Goal: Task Accomplishment & Management: Manage account settings

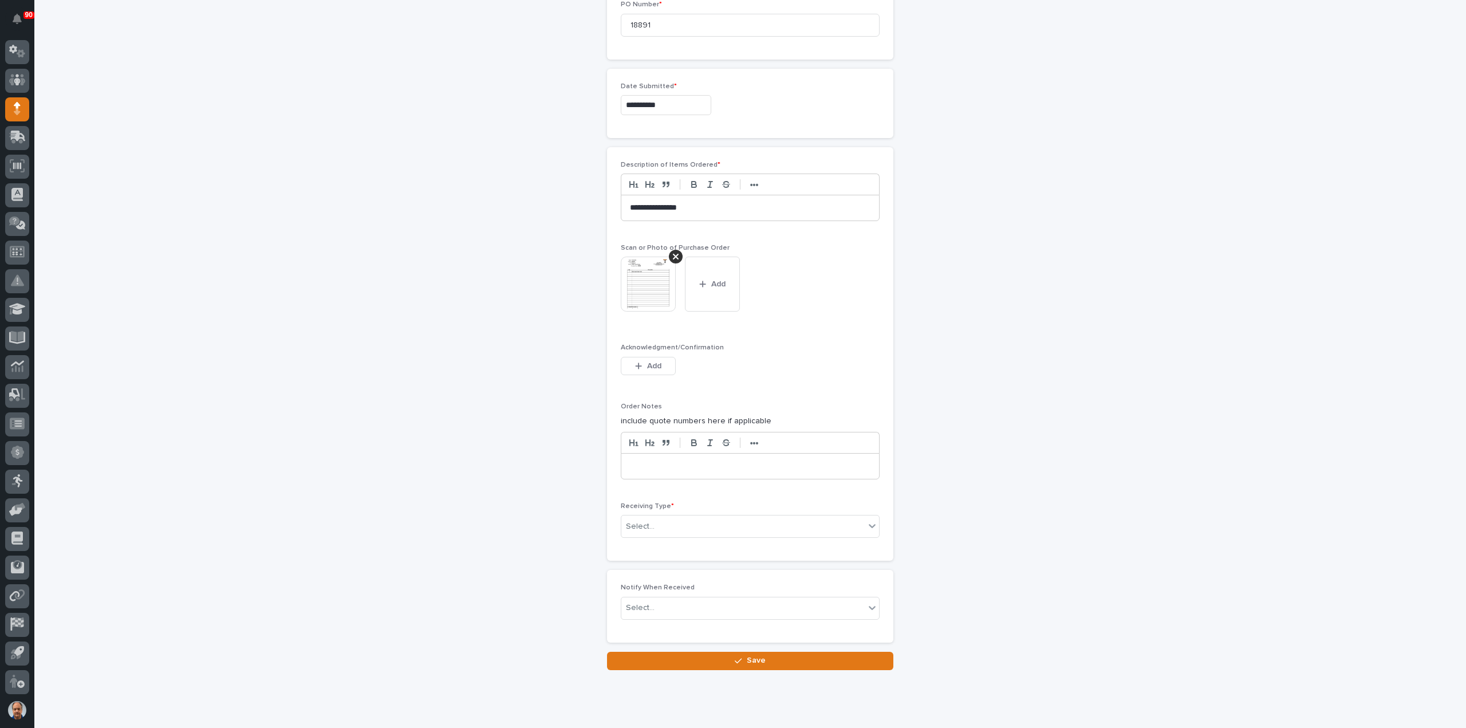
scroll to position [593, 0]
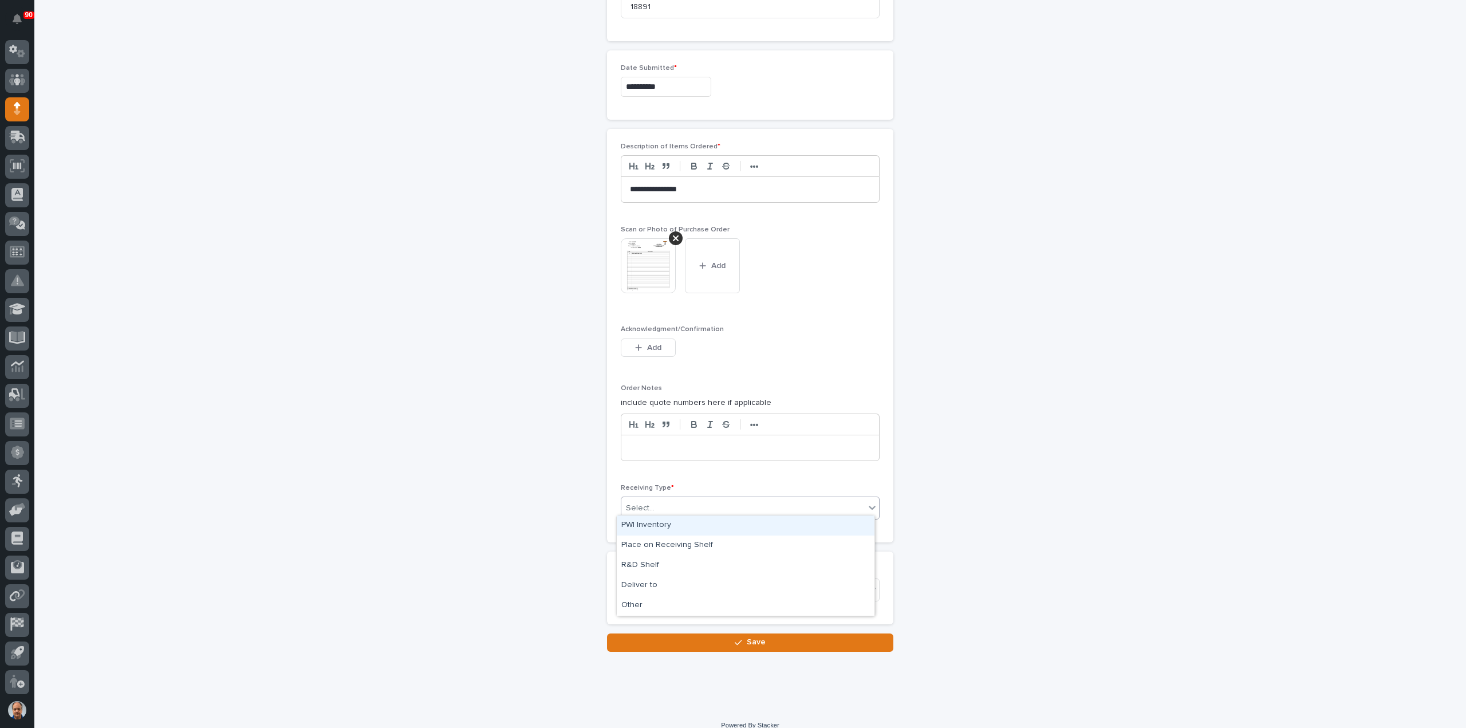
click at [684, 505] on div "Select..." at bounding box center [742, 508] width 243 height 19
click at [658, 581] on div "Deliver to" at bounding box center [746, 586] width 258 height 20
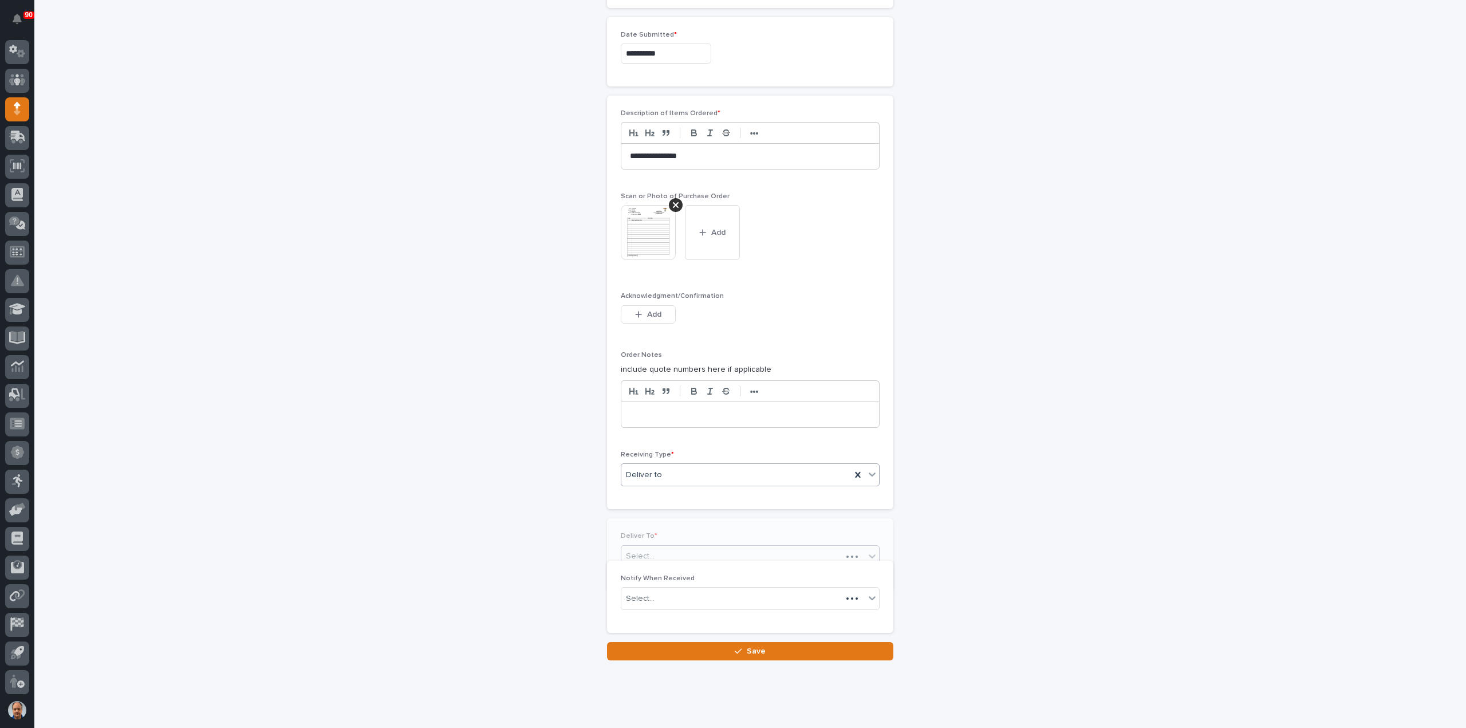
scroll to position [634, 0]
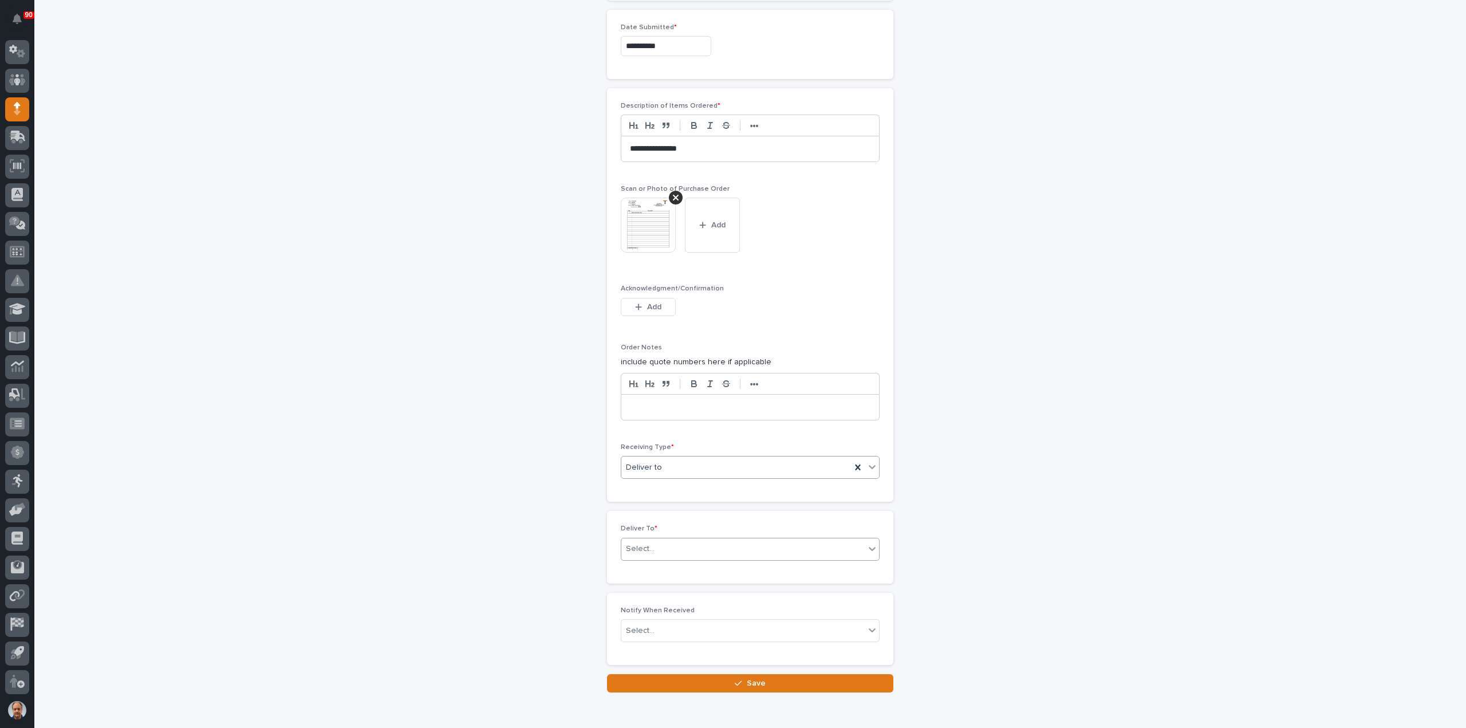
click at [677, 546] on div "Select..." at bounding box center [742, 549] width 243 height 19
type input "****"
click at [678, 568] on div "[PERSON_NAME]" at bounding box center [746, 566] width 258 height 20
click at [739, 680] on div "button" at bounding box center [740, 683] width 11 height 8
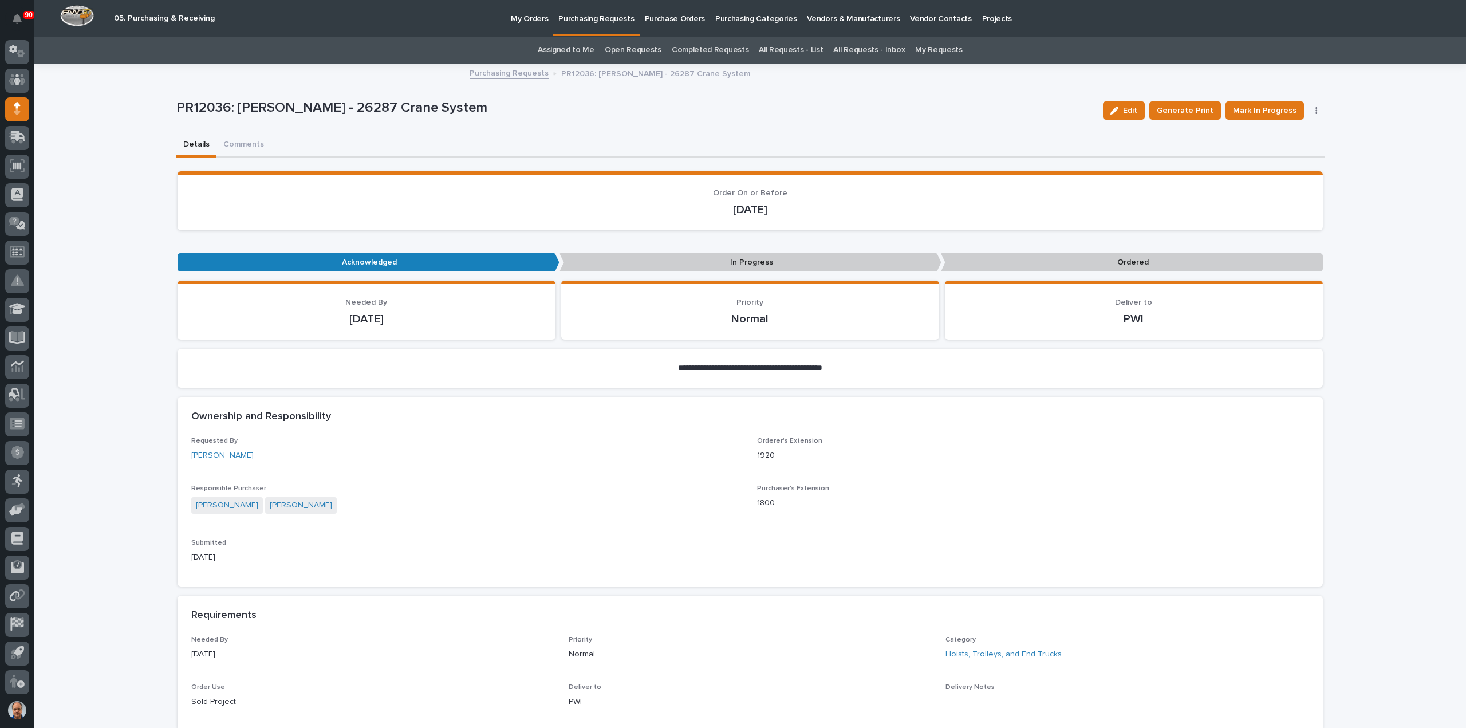
click at [596, 19] on p "Purchasing Requests" at bounding box center [596, 12] width 76 height 24
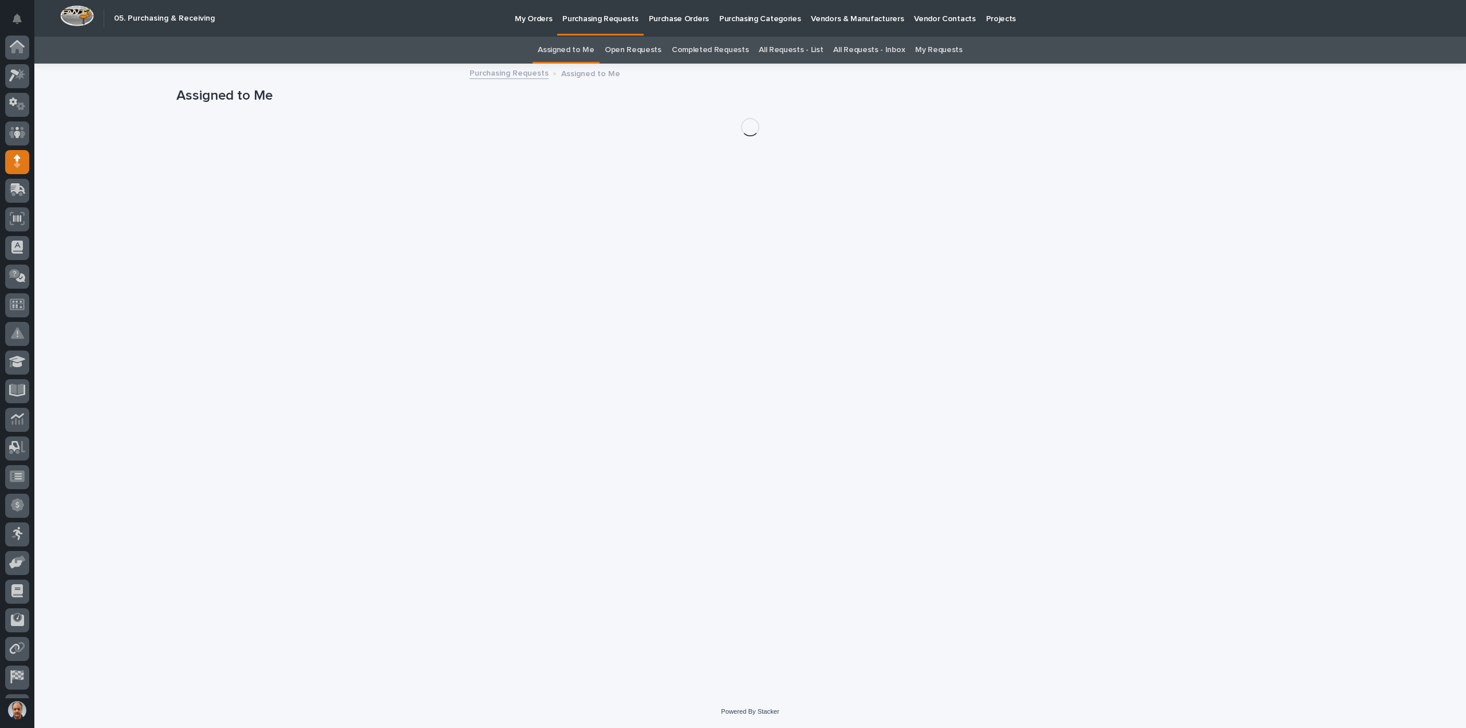
scroll to position [53, 0]
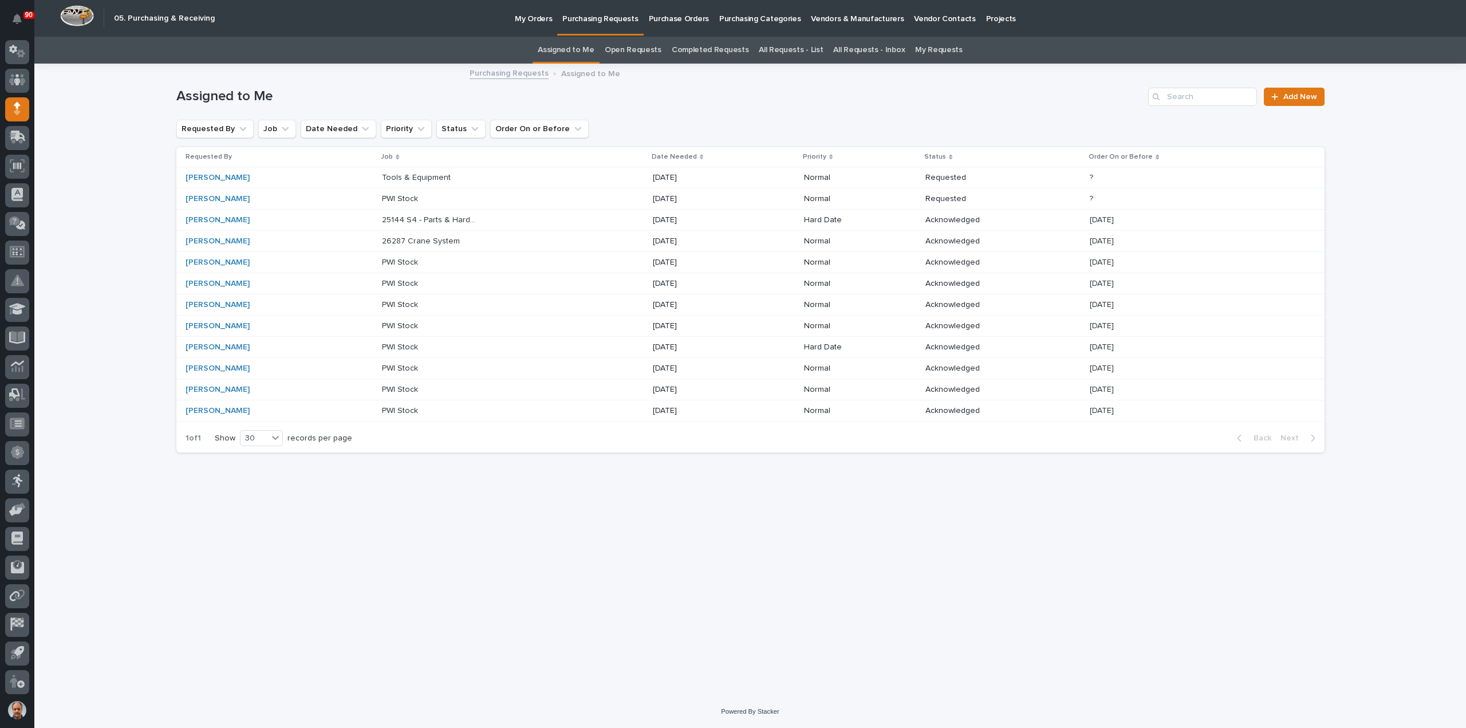
click at [437, 177] on p "Tools & Equipment" at bounding box center [417, 177] width 71 height 12
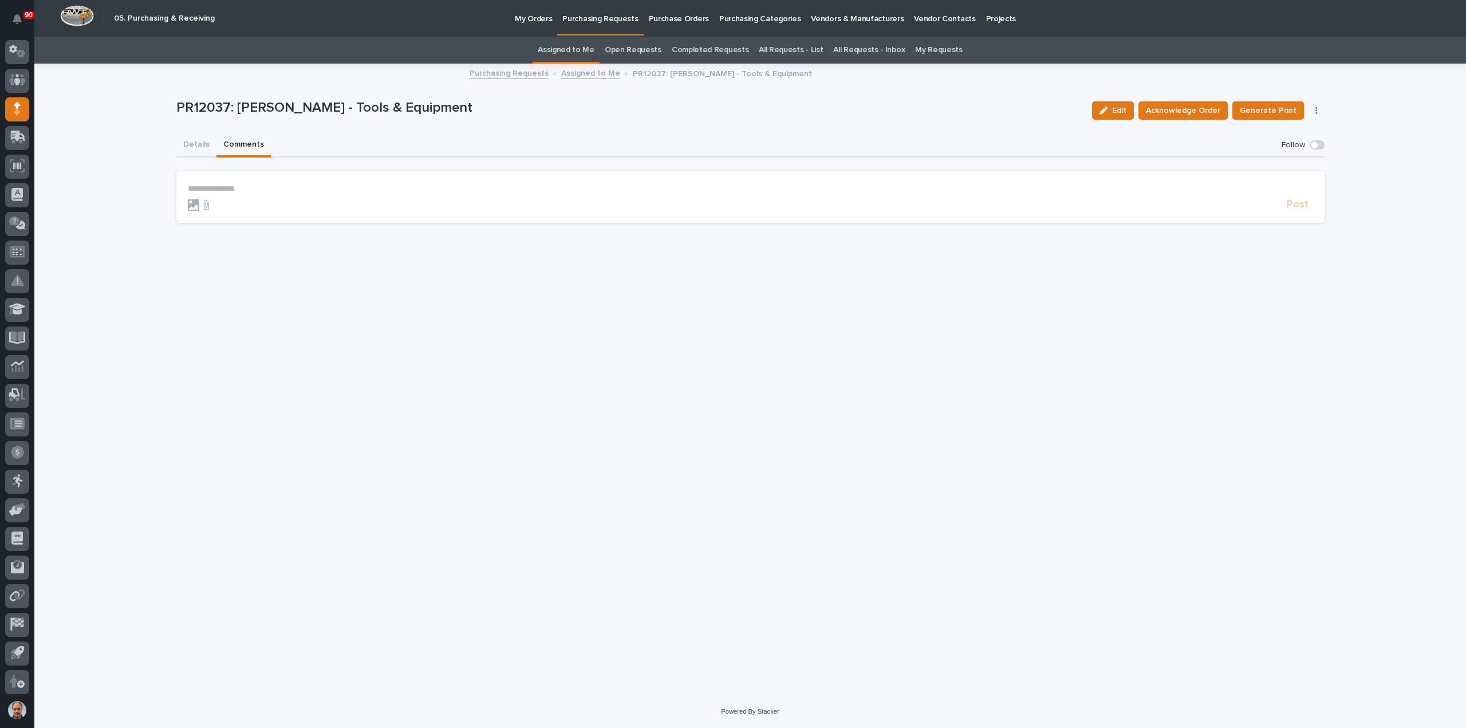
click at [243, 140] on button "Comments" at bounding box center [244, 145] width 54 height 24
click at [226, 186] on p "**********" at bounding box center [751, 189] width 1126 height 10
click at [1304, 206] on span "Post" at bounding box center [1298, 209] width 22 height 13
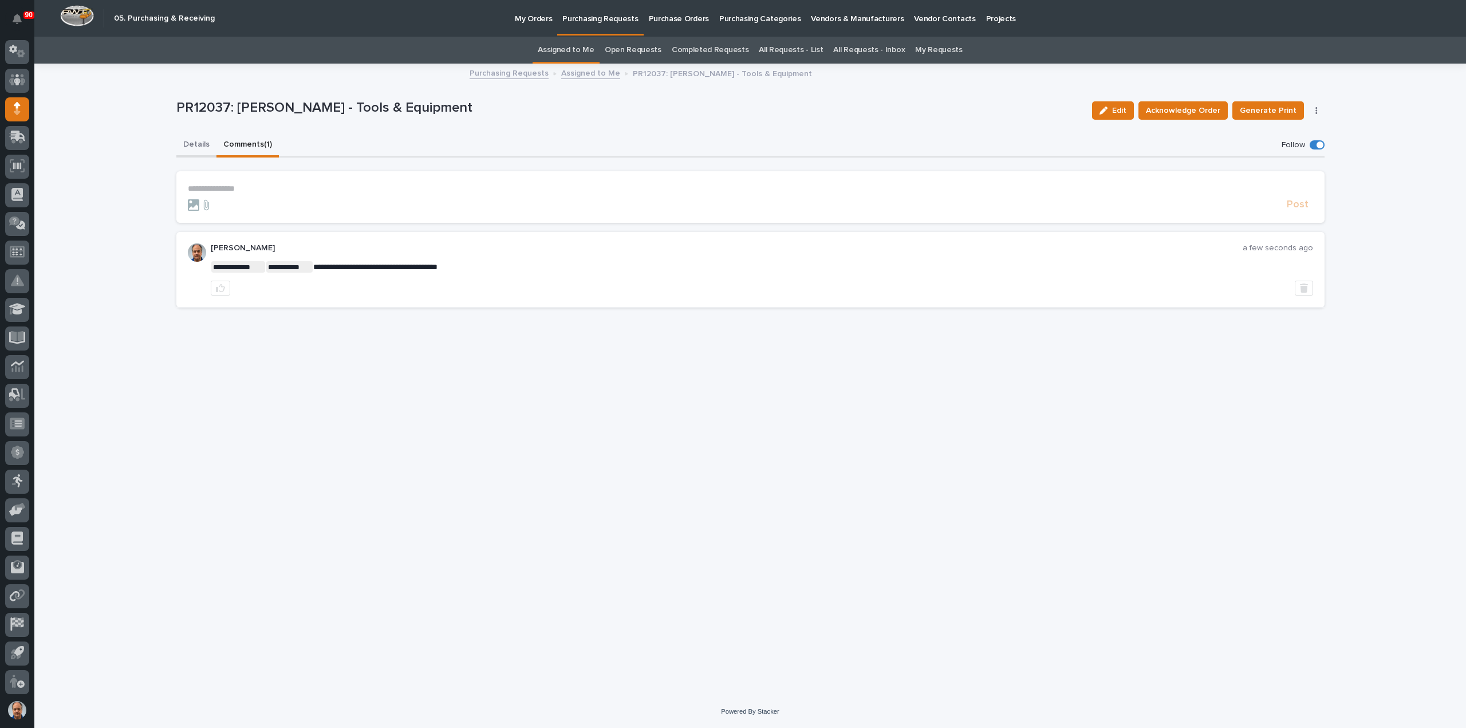
click at [186, 141] on button "Details" at bounding box center [196, 145] width 40 height 24
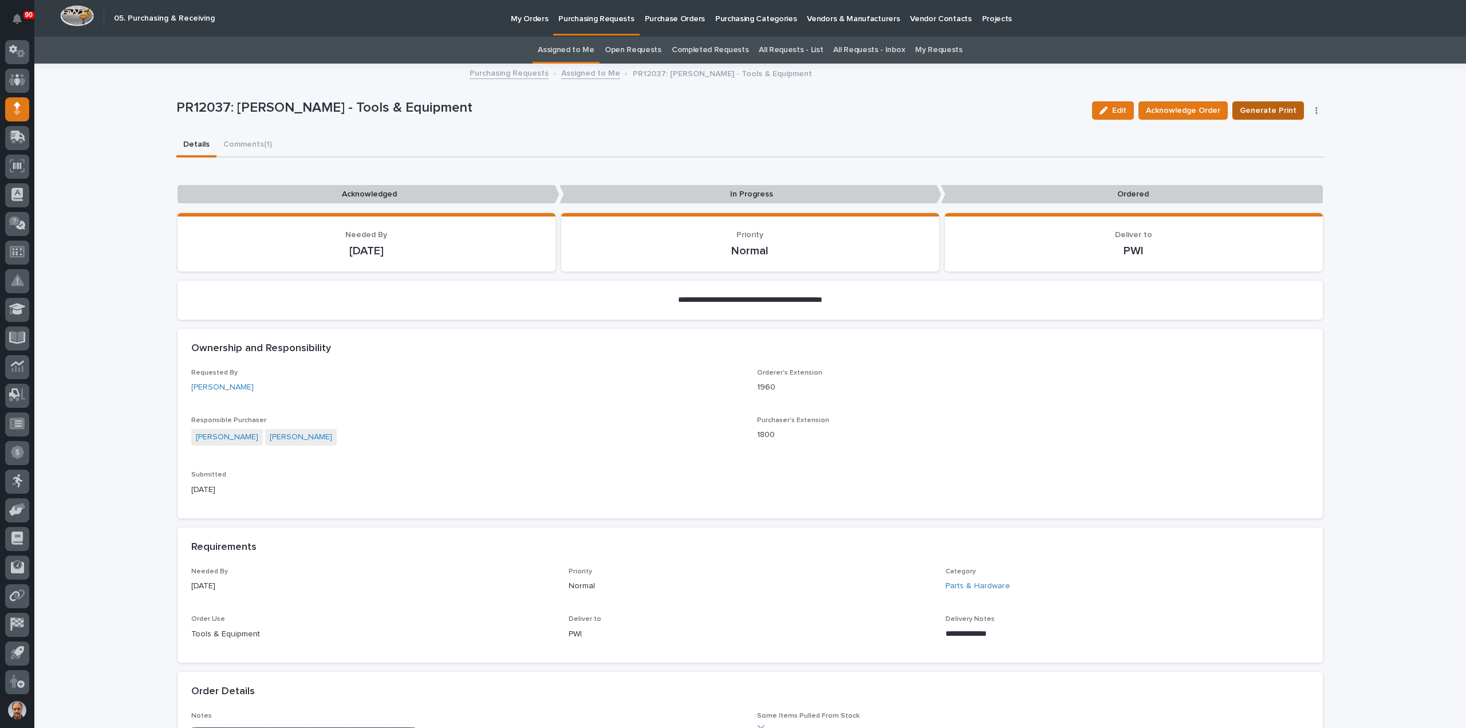
click at [1273, 109] on span "Generate Print" at bounding box center [1268, 111] width 57 height 14
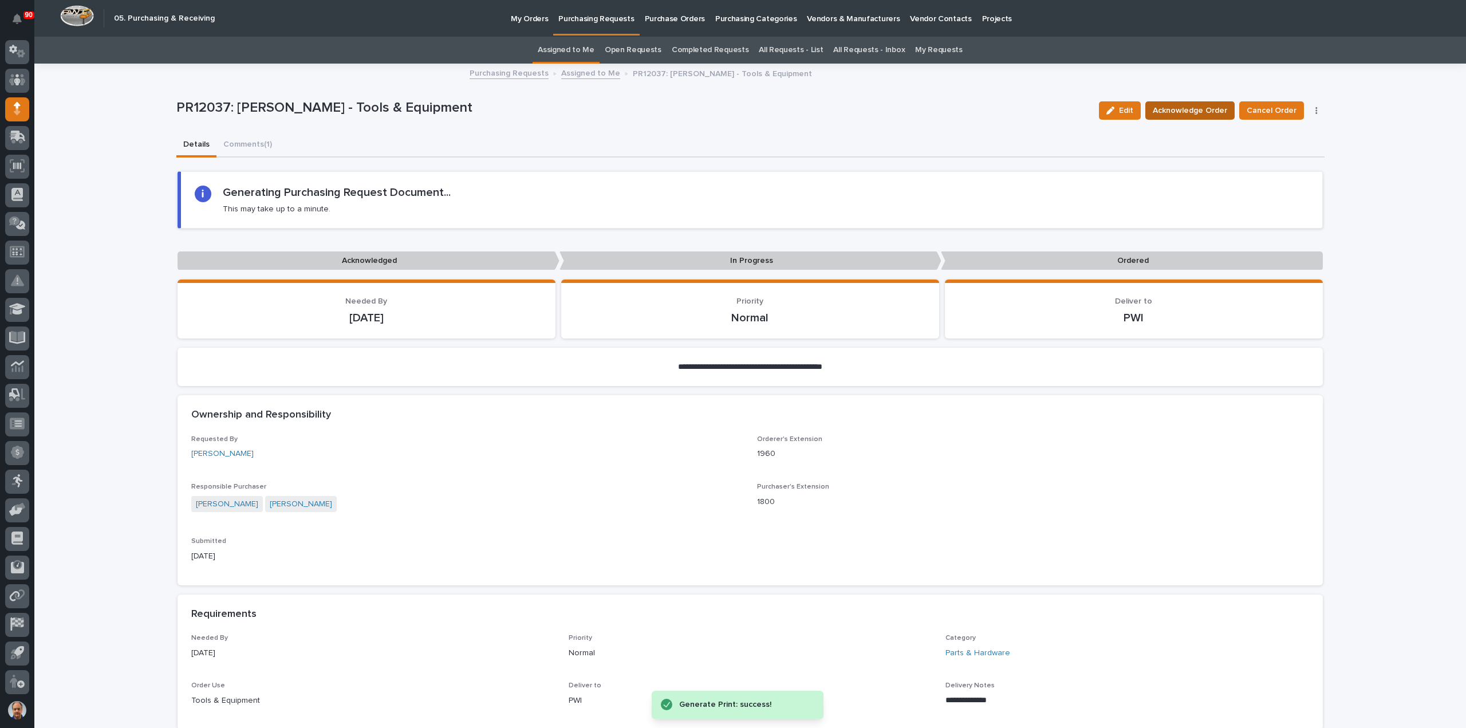
click at [1190, 107] on span "Acknowledge Order" at bounding box center [1190, 111] width 74 height 14
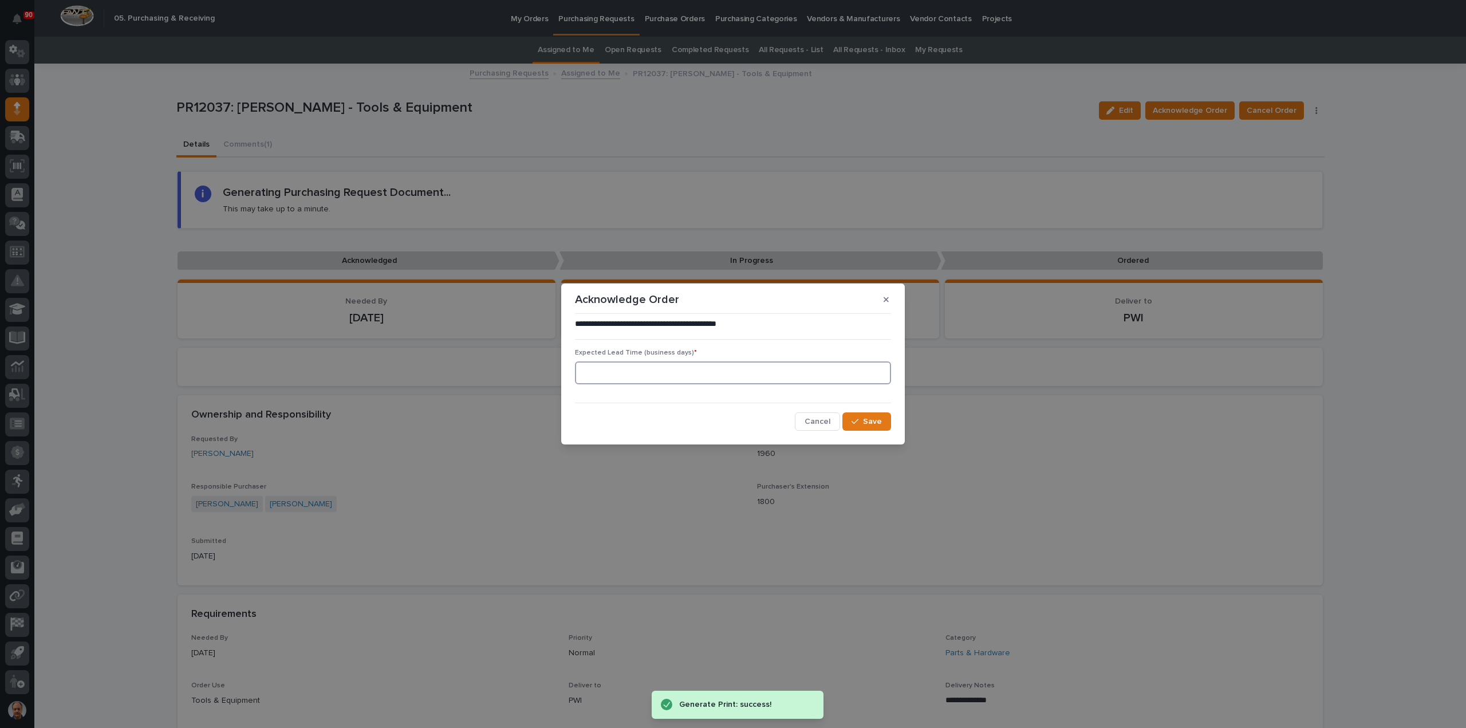
click at [824, 373] on input at bounding box center [733, 372] width 316 height 23
type input "15"
click at [877, 420] on span "Save" at bounding box center [872, 421] width 19 height 10
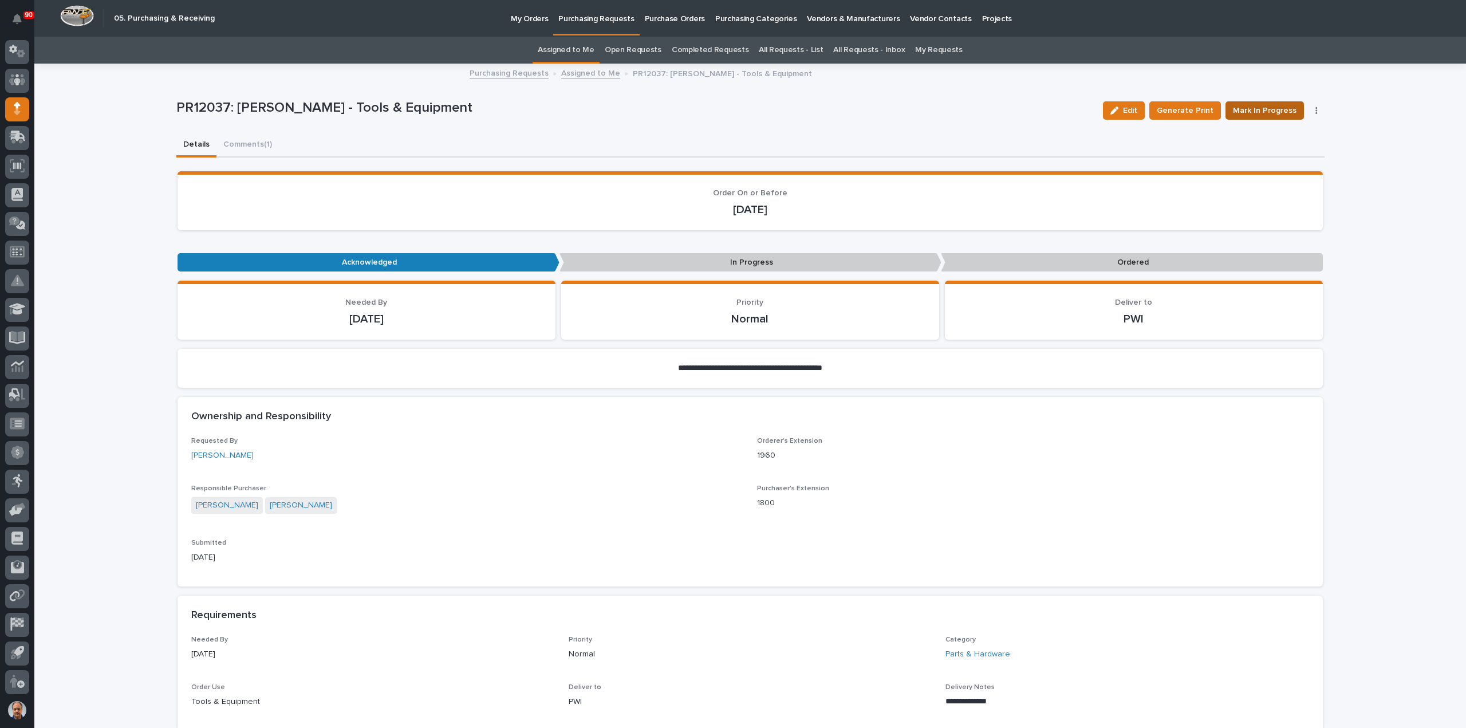
click at [1251, 113] on span "Mark In Progress" at bounding box center [1265, 111] width 64 height 14
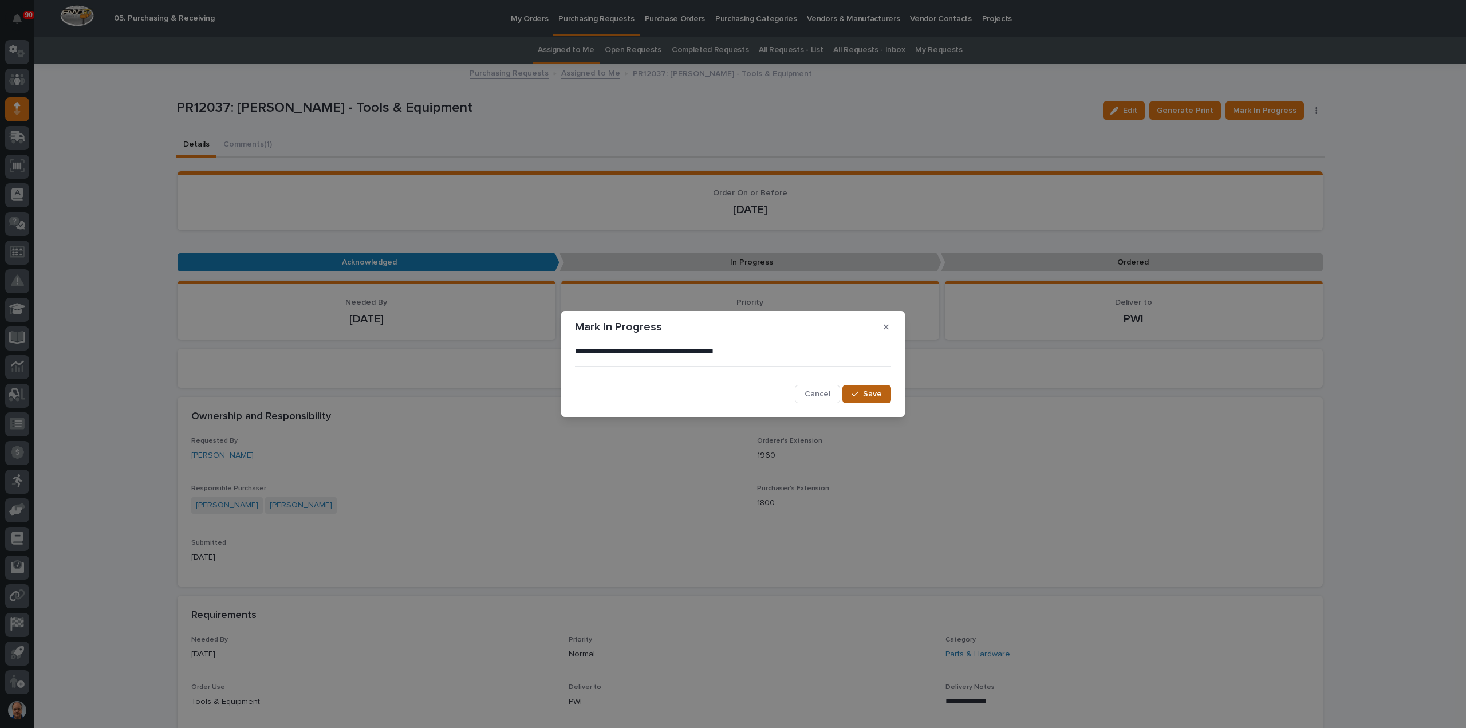
click at [871, 396] on span "Save" at bounding box center [872, 394] width 19 height 10
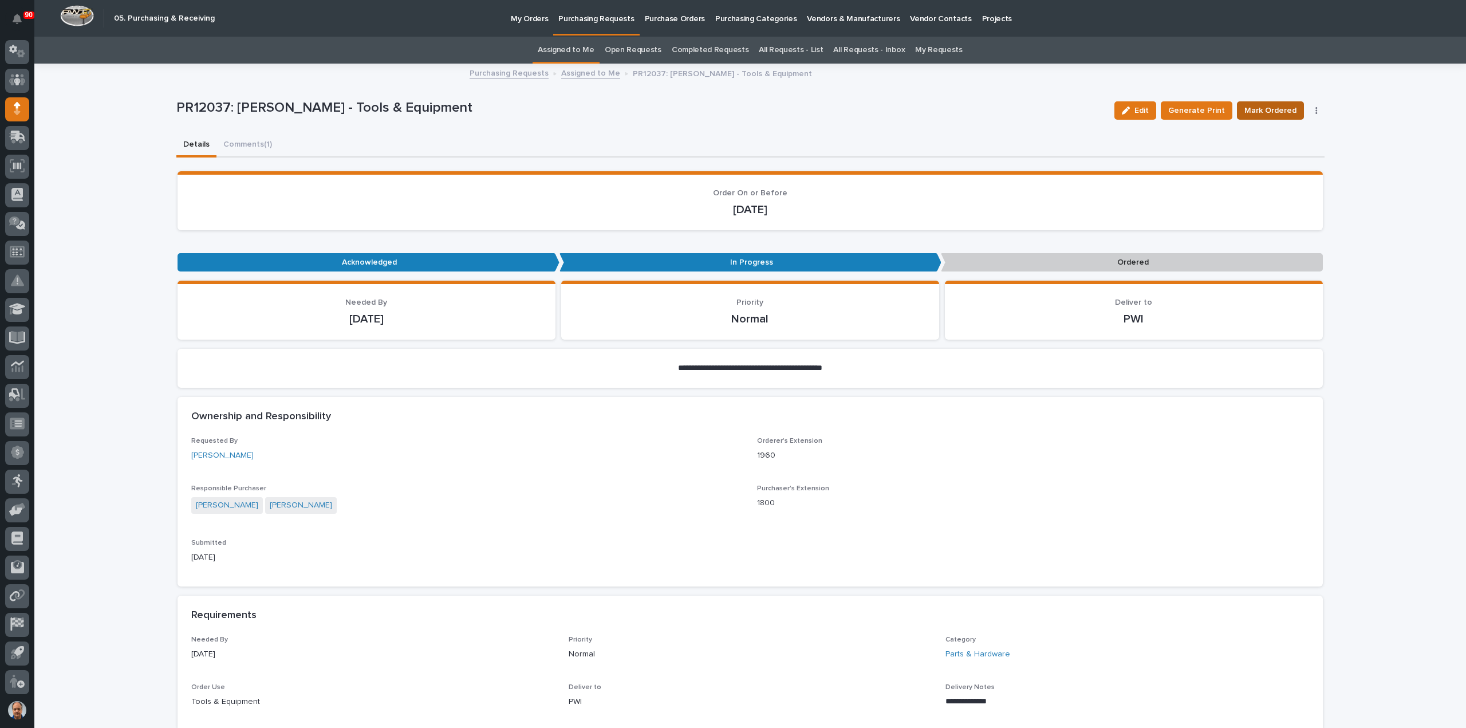
click at [1262, 108] on span "Mark Ordered" at bounding box center [1271, 111] width 52 height 14
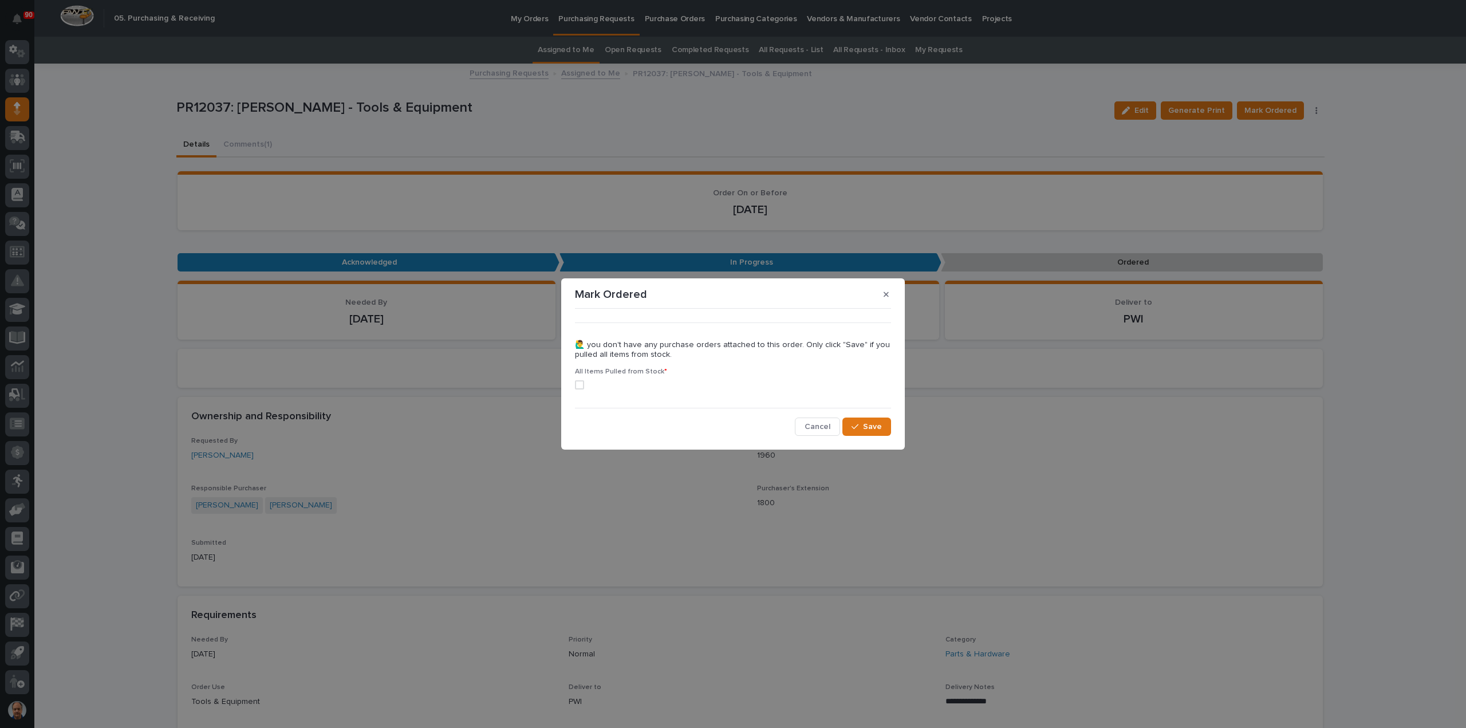
click at [574, 383] on div "••• 🙋‍♂️ you don't have any purchase orders attached to this order. Only click …" at bounding box center [733, 374] width 322 height 128
click at [579, 385] on span at bounding box center [579, 384] width 9 height 9
click at [861, 430] on button "Save" at bounding box center [867, 427] width 49 height 18
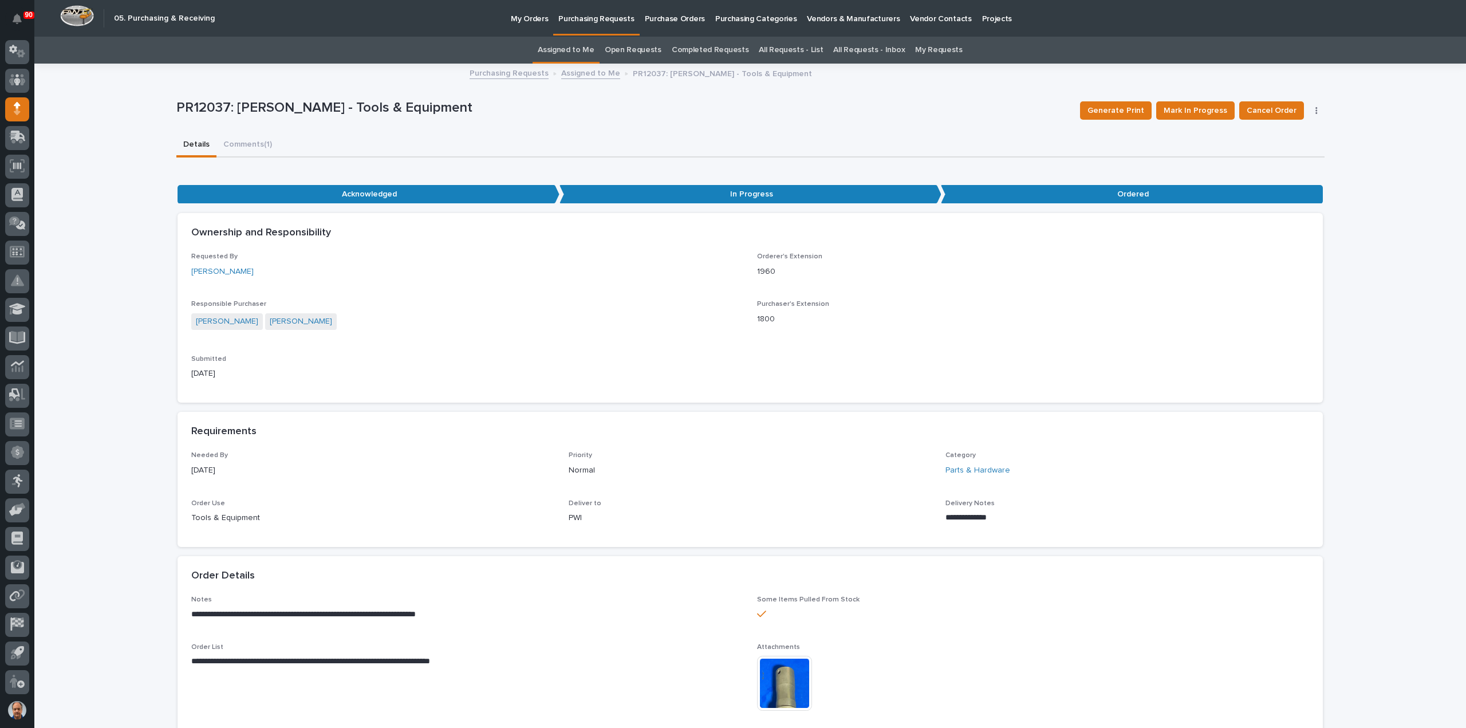
click at [606, 19] on p "Purchasing Requests" at bounding box center [596, 12] width 76 height 24
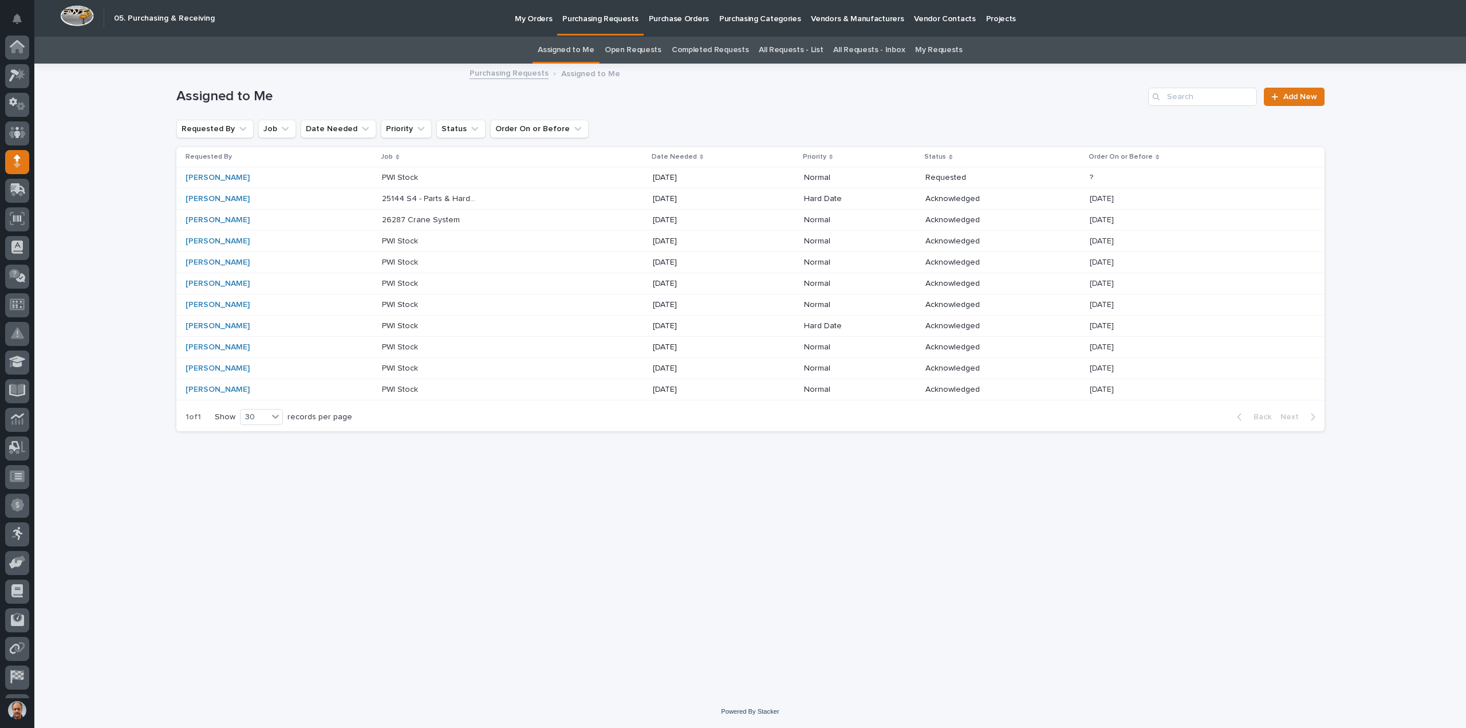
scroll to position [53, 0]
click at [433, 178] on p at bounding box center [430, 178] width 96 height 10
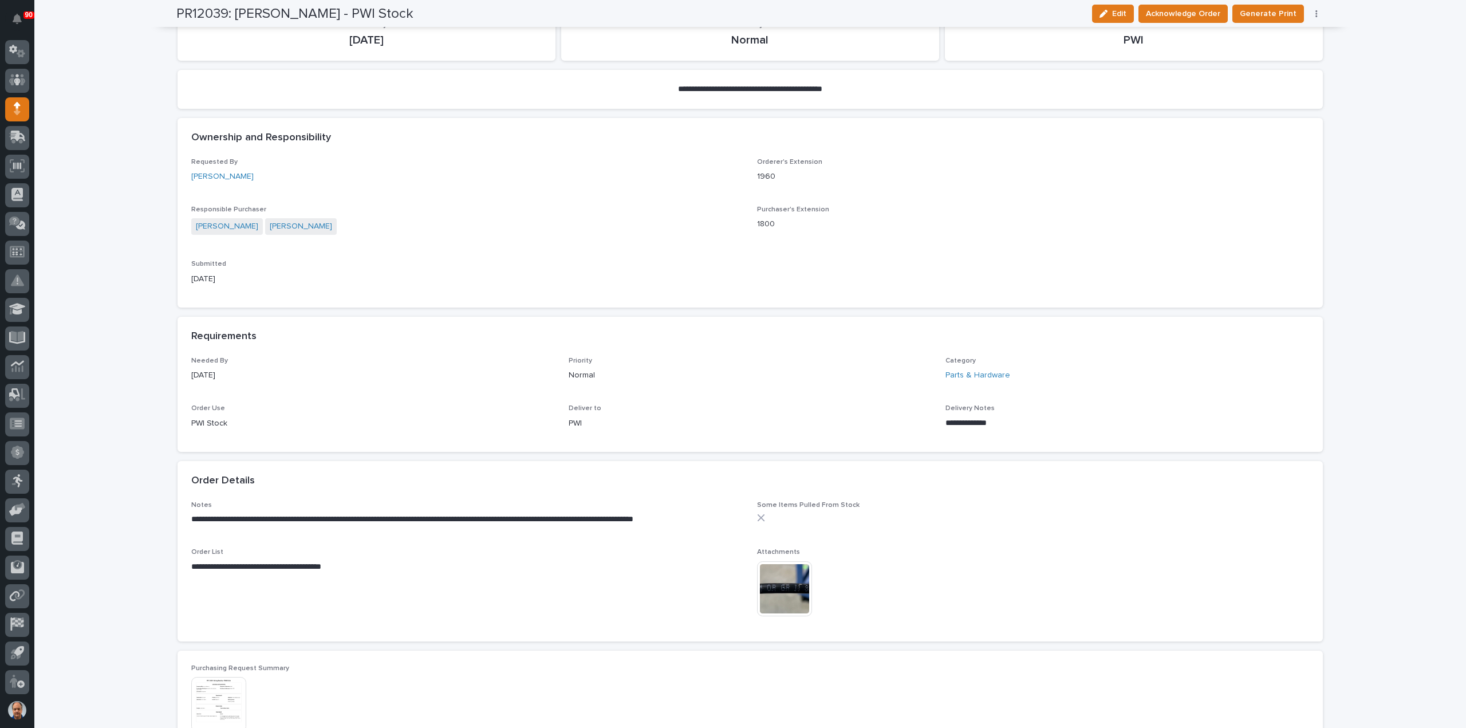
scroll to position [286, 0]
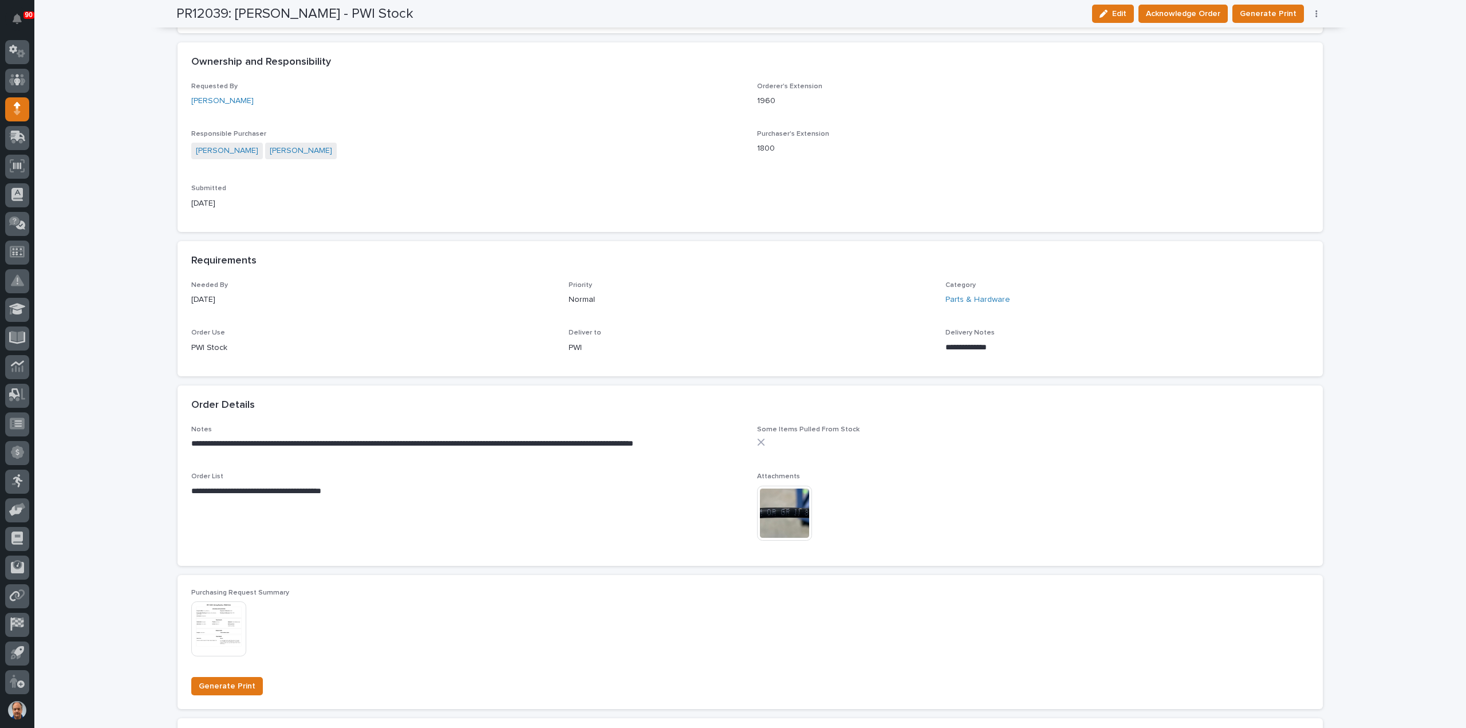
click at [787, 514] on img at bounding box center [784, 513] width 55 height 55
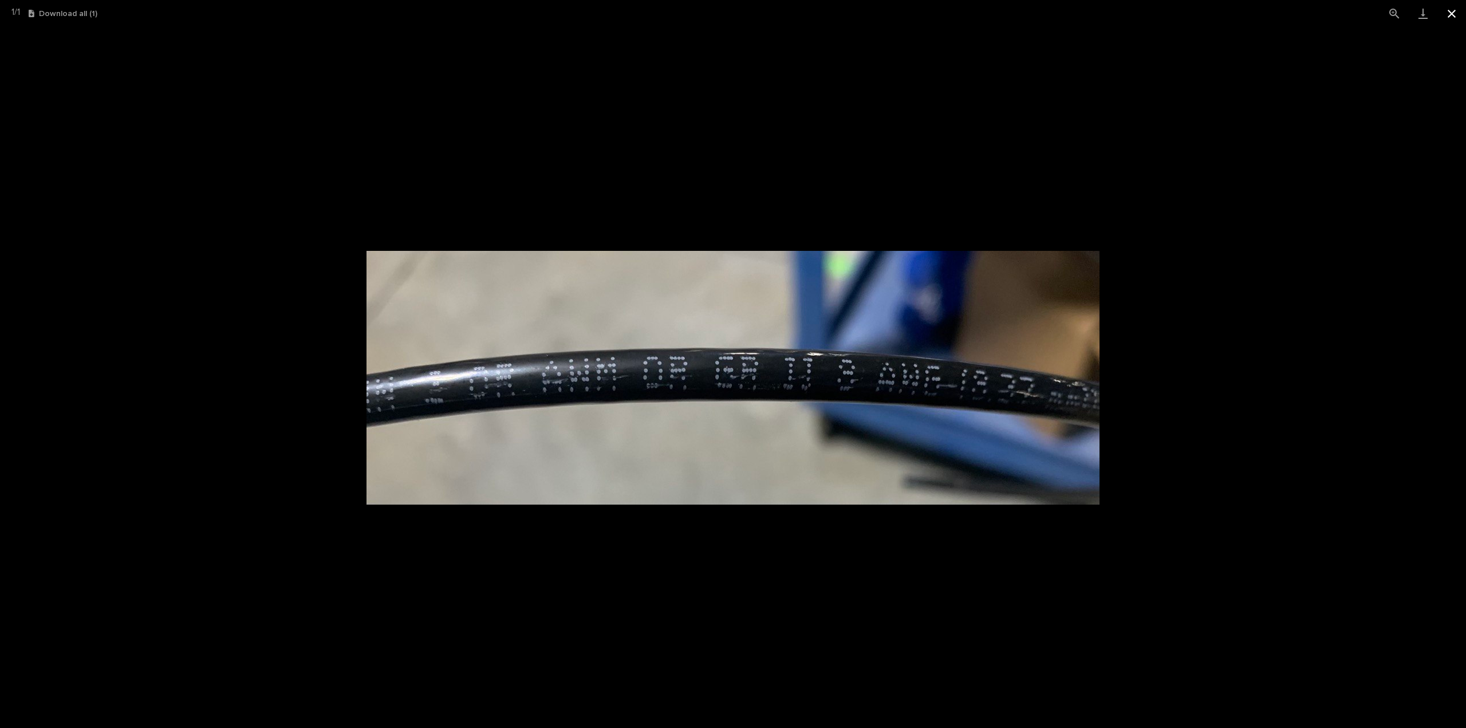
click at [1451, 14] on button "Close gallery" at bounding box center [1452, 13] width 29 height 27
